Goal: Entertainment & Leisure: Consume media (video, audio)

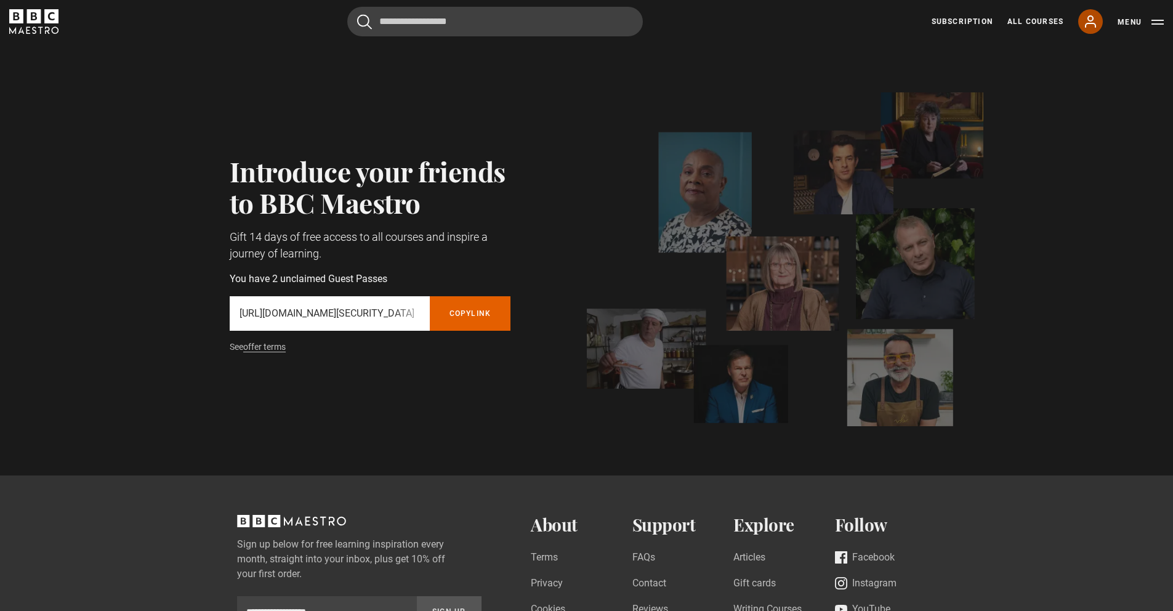
click at [1096, 26] on icon at bounding box center [1090, 21] width 15 height 15
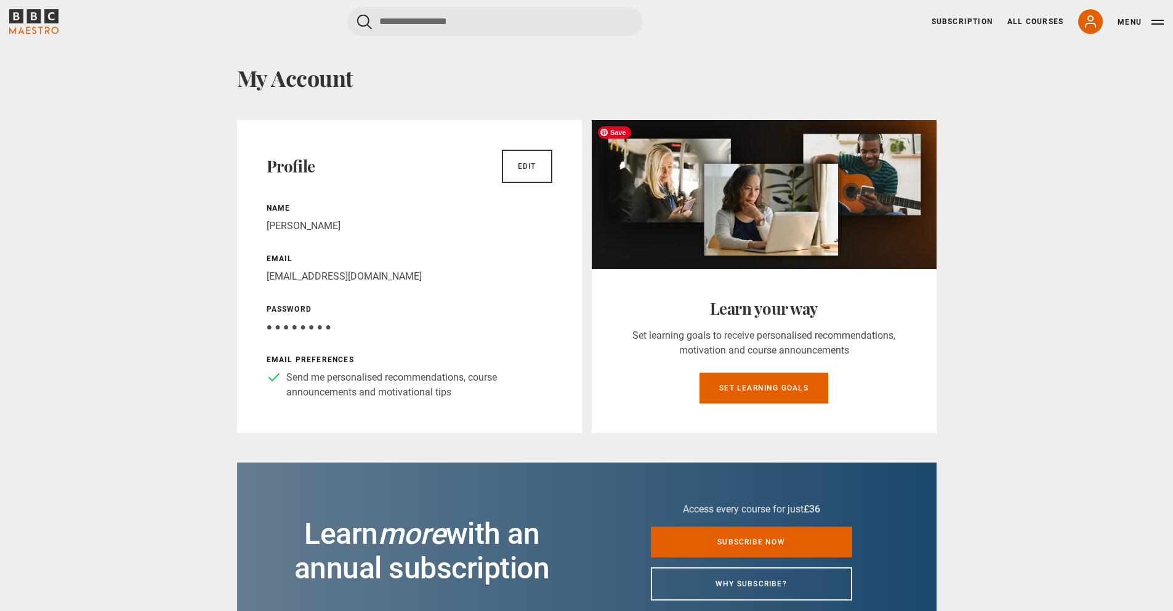
scroll to position [23, 0]
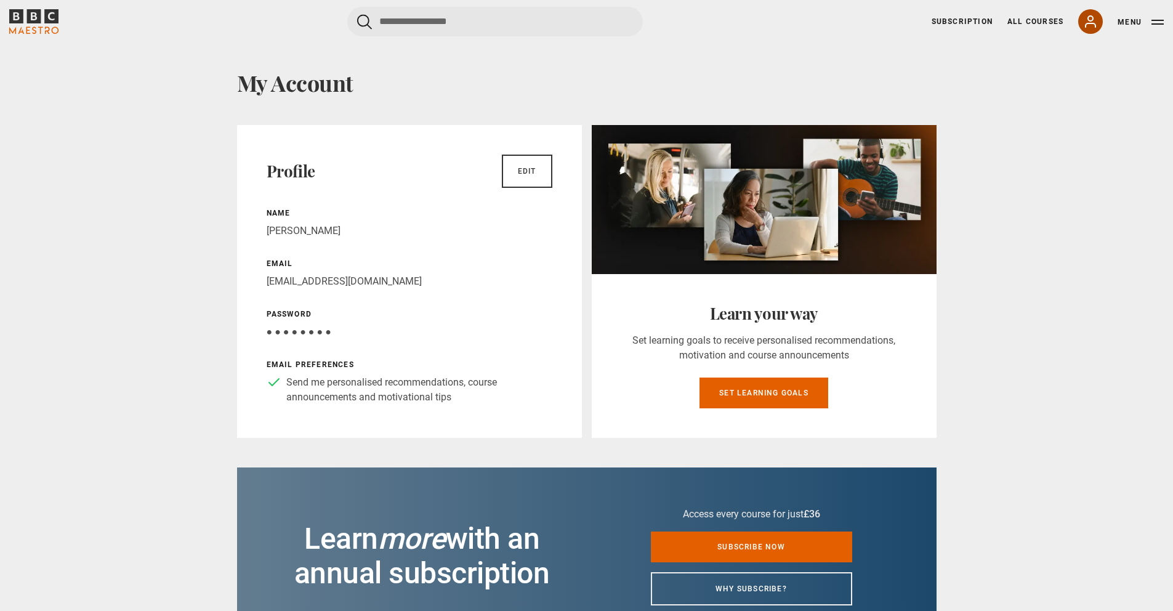
click at [1090, 23] on icon at bounding box center [1091, 21] width 10 height 11
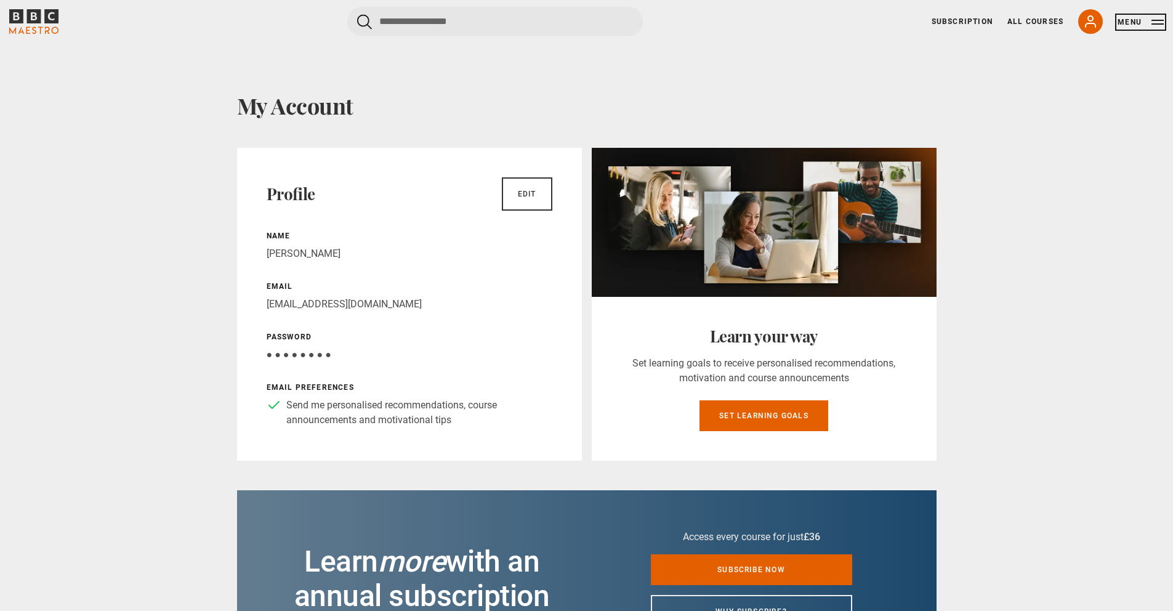
click at [1158, 22] on button "Menu" at bounding box center [1141, 22] width 46 height 12
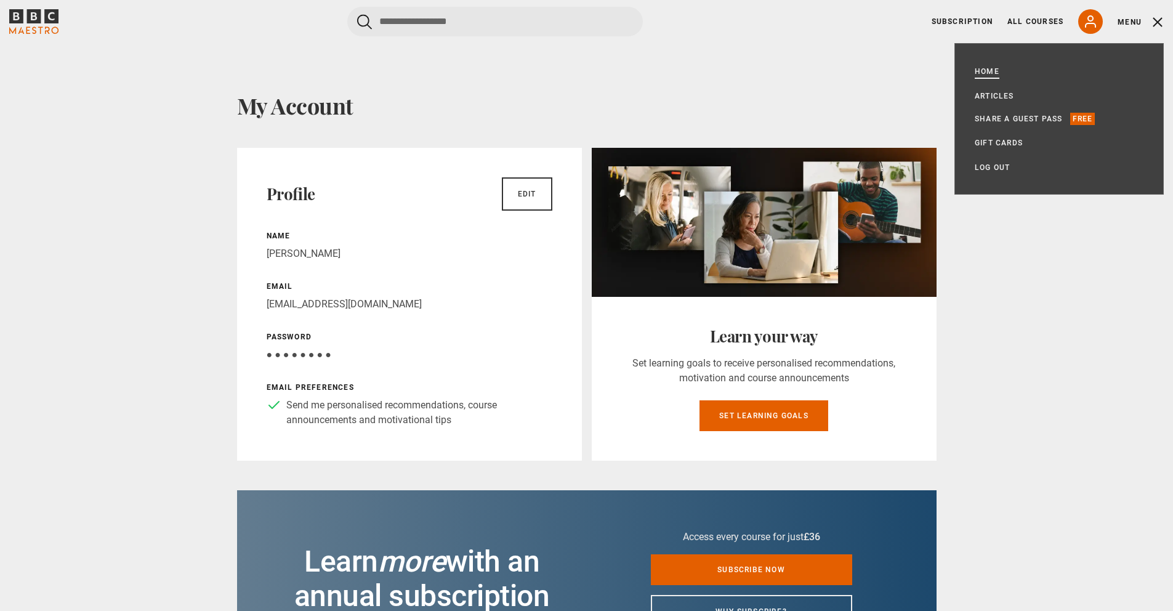
click at [981, 73] on link "Home" at bounding box center [987, 71] width 25 height 12
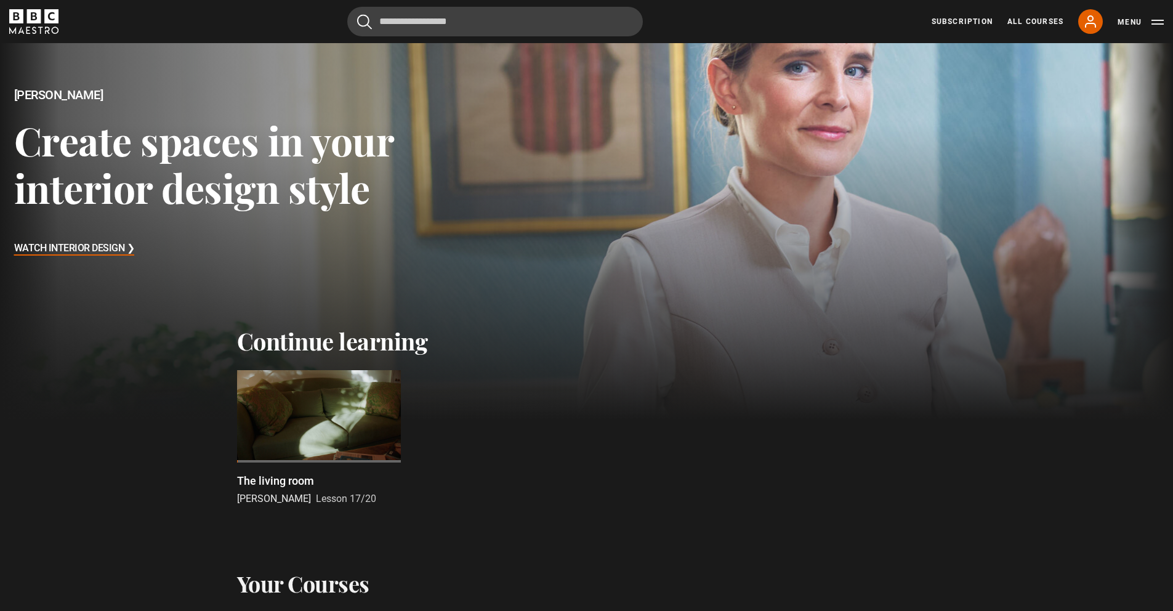
scroll to position [119, 0]
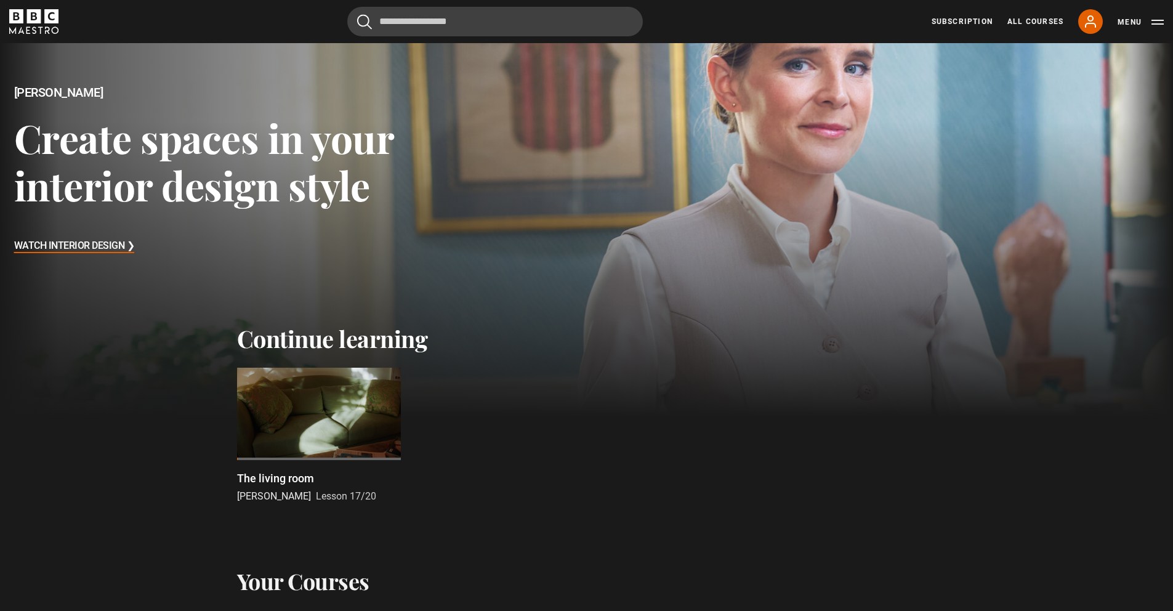
click at [328, 425] on div at bounding box center [319, 414] width 164 height 92
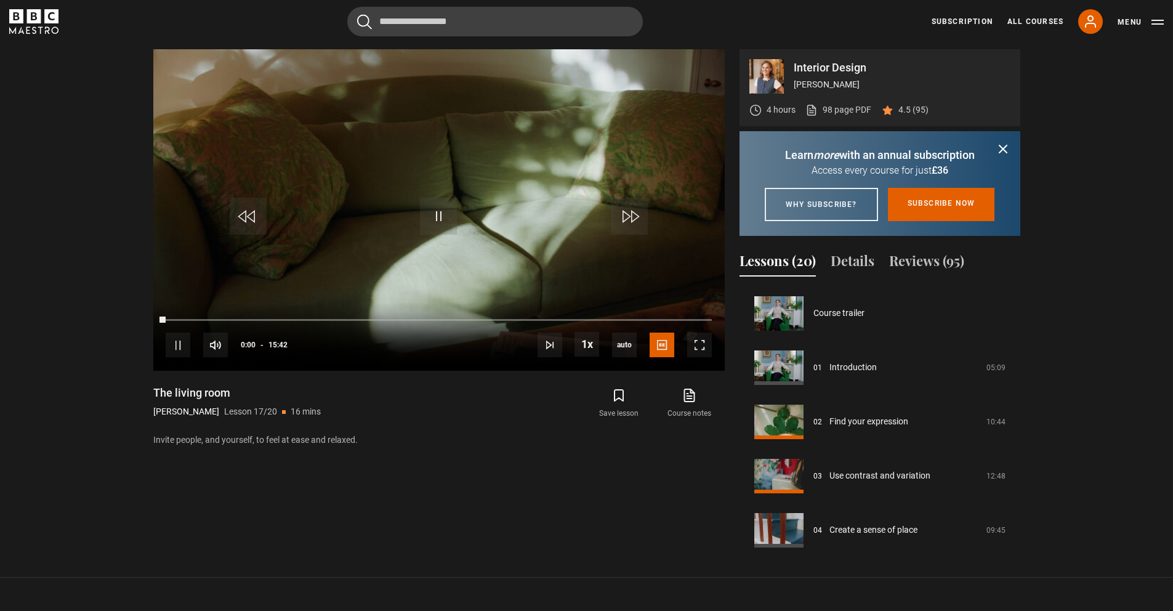
scroll to position [867, 0]
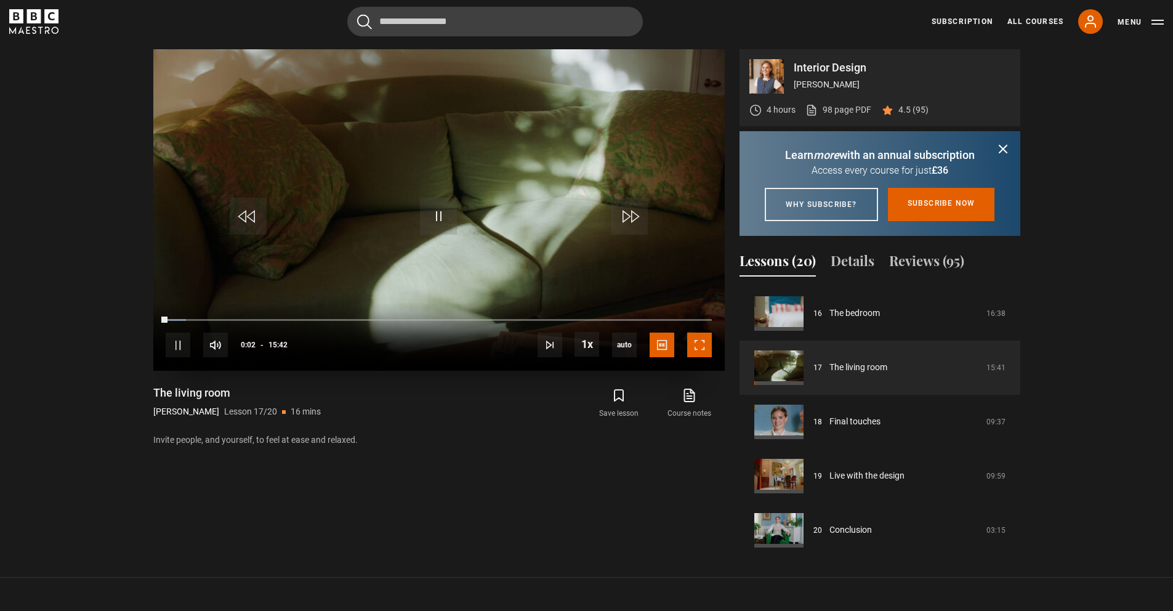
click at [704, 344] on span "Video Player" at bounding box center [699, 345] width 25 height 25
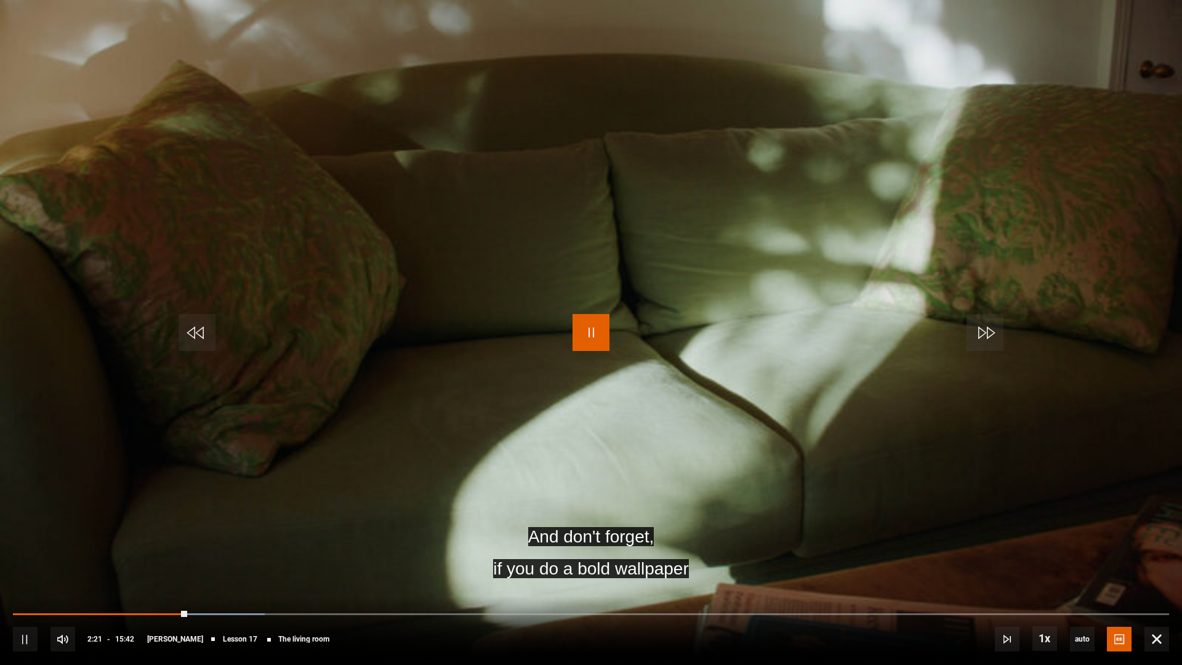
click at [599, 337] on span "Video Player" at bounding box center [591, 332] width 37 height 37
click at [629, 367] on video-js "And don't forget, if you do a bold wallpaper Video Player is loading. Play Less…" at bounding box center [591, 332] width 1182 height 665
click at [594, 326] on span "Video Player" at bounding box center [591, 332] width 37 height 37
click at [582, 333] on span "Video Player" at bounding box center [591, 332] width 37 height 37
